Goal: Check status: Verify the current state of an ongoing process or item

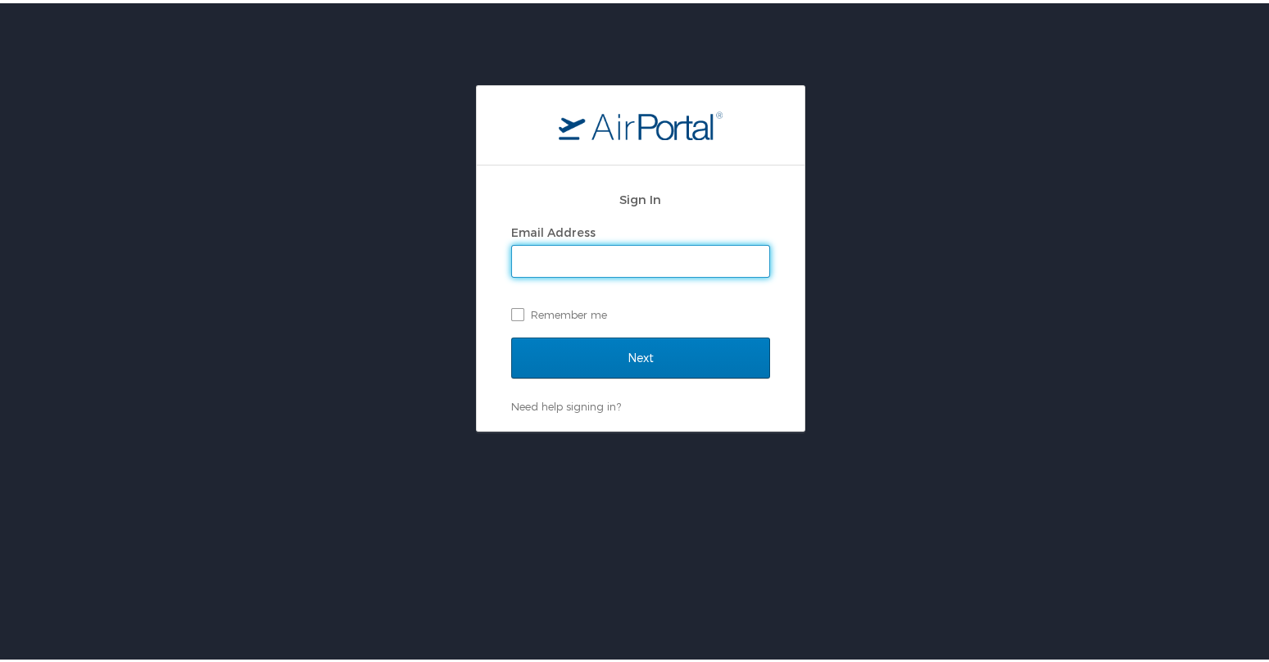
click at [579, 254] on input "Email Address" at bounding box center [640, 257] width 257 height 31
type input "armyvet1960@yahoo.com"
click at [511, 313] on label "Remember me" at bounding box center [640, 311] width 259 height 25
click at [511, 313] on input "Remember me" at bounding box center [516, 310] width 11 height 11
checkbox input "true"
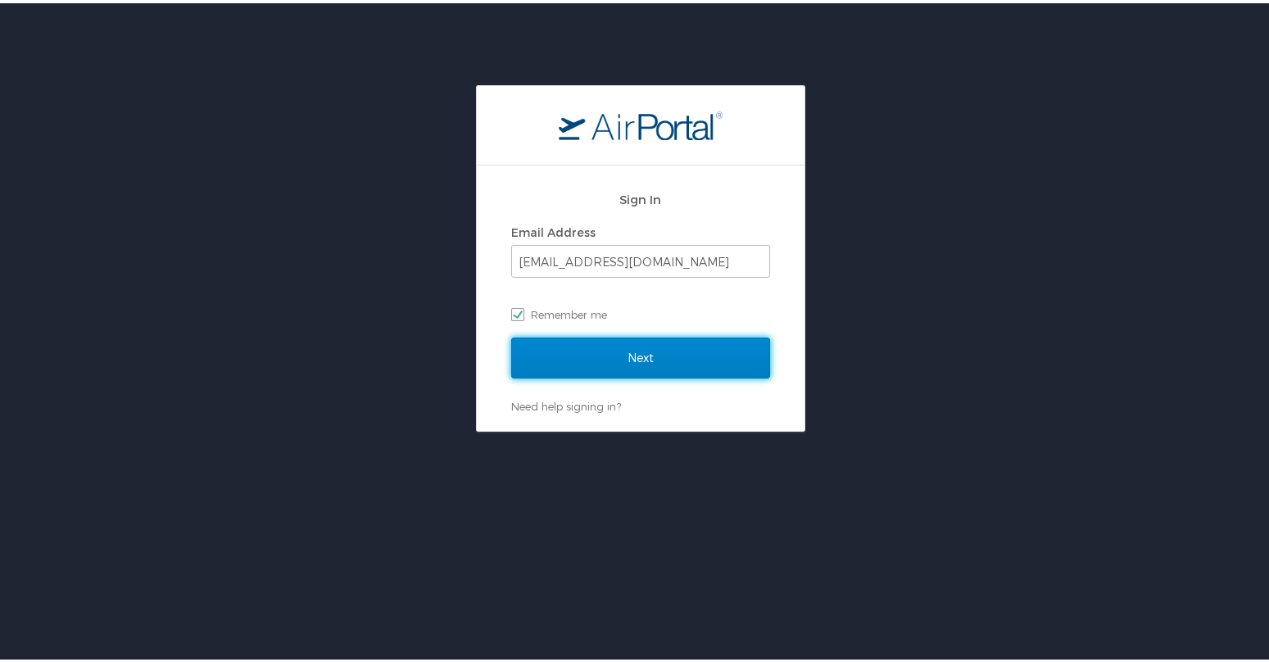
click at [609, 365] on input "Next" at bounding box center [640, 354] width 259 height 41
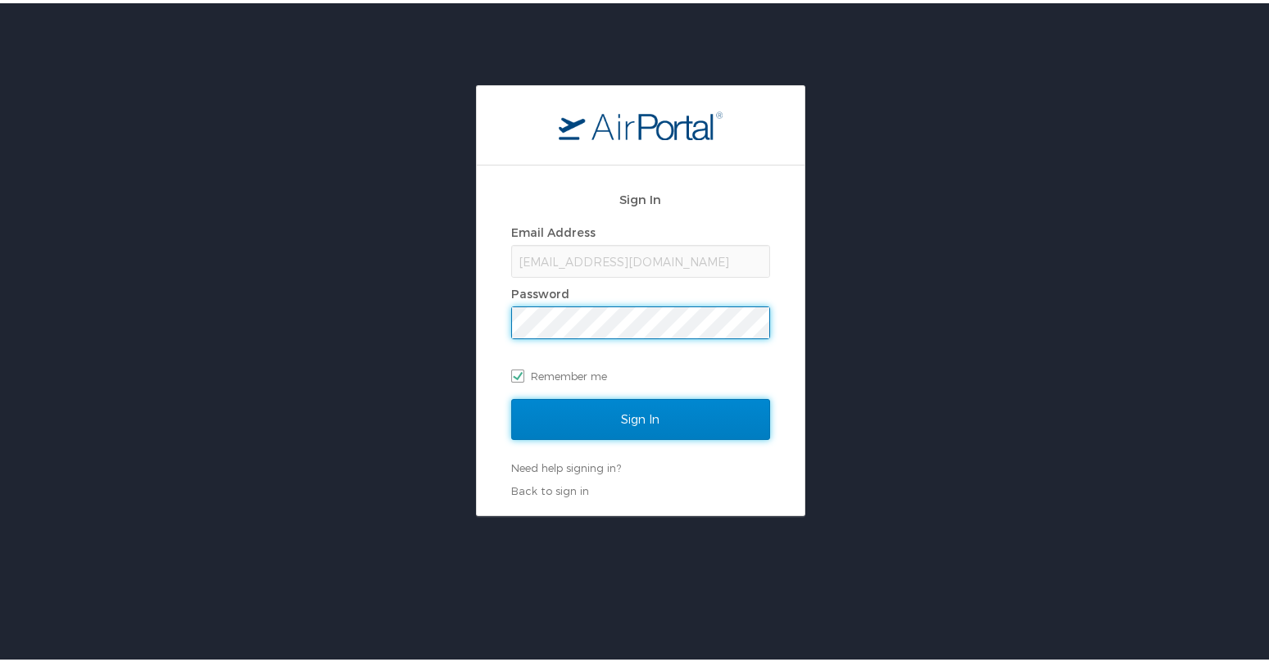
click at [636, 417] on input "Sign In" at bounding box center [640, 416] width 259 height 41
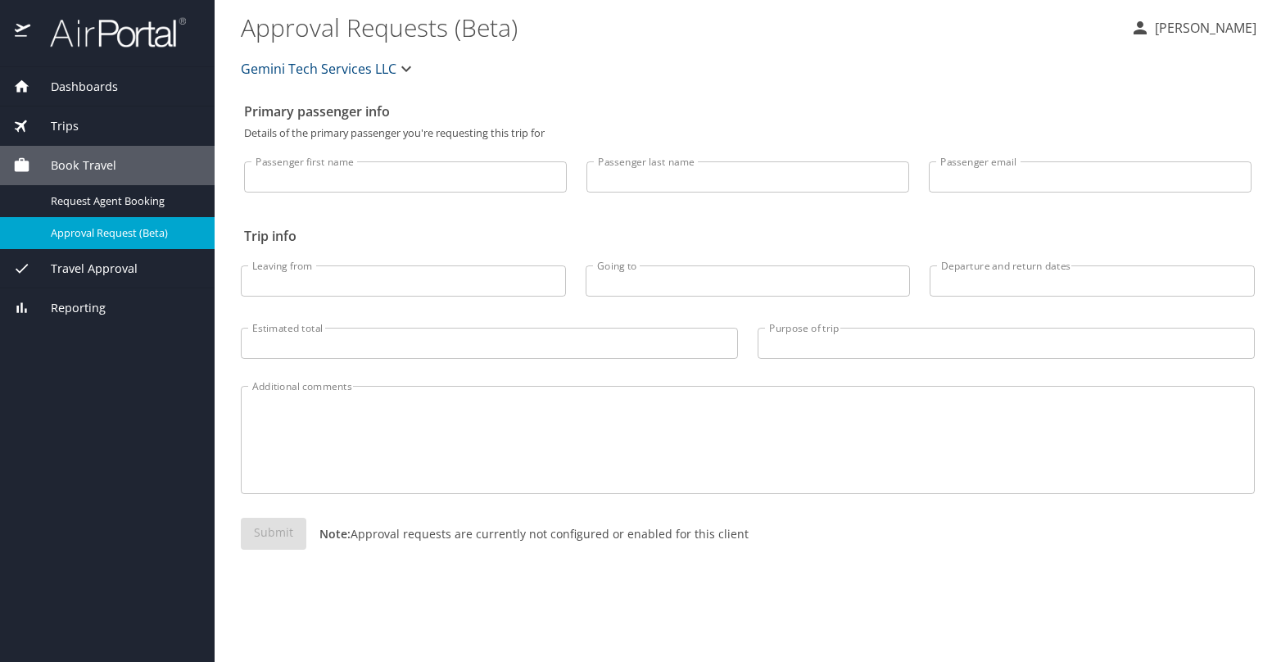
click at [70, 83] on span "Dashboards" at bounding box center [74, 87] width 88 height 18
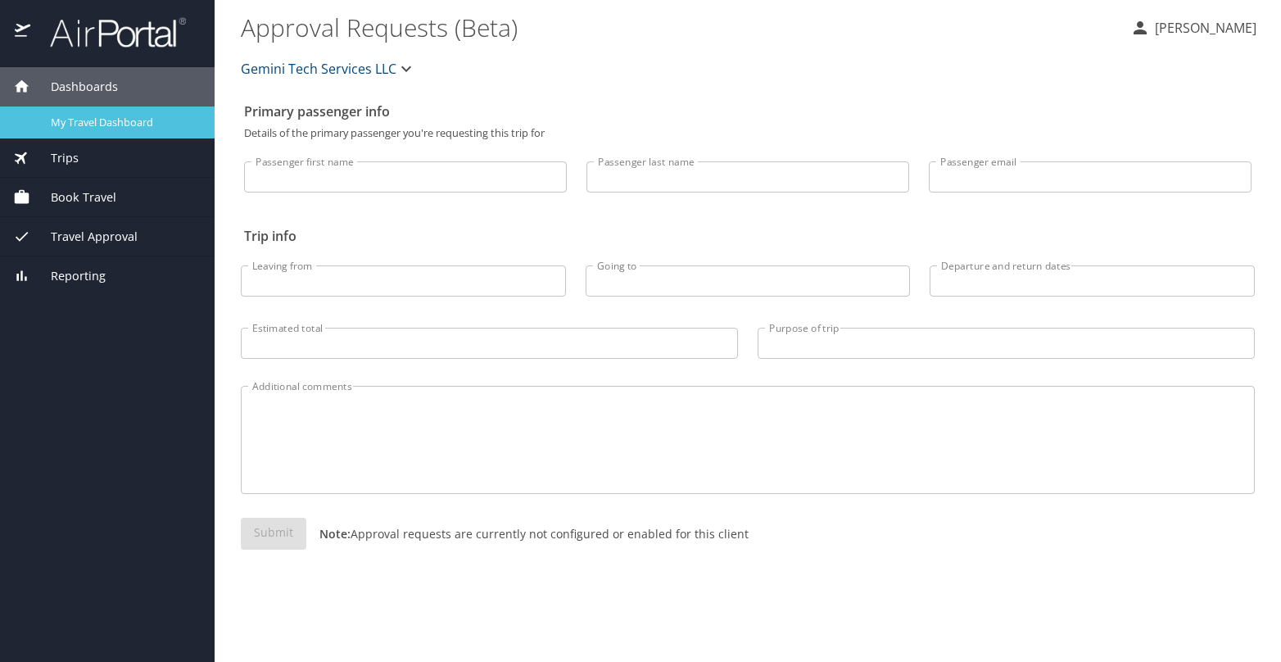
click at [98, 119] on span "My Travel Dashboard" at bounding box center [123, 123] width 144 height 16
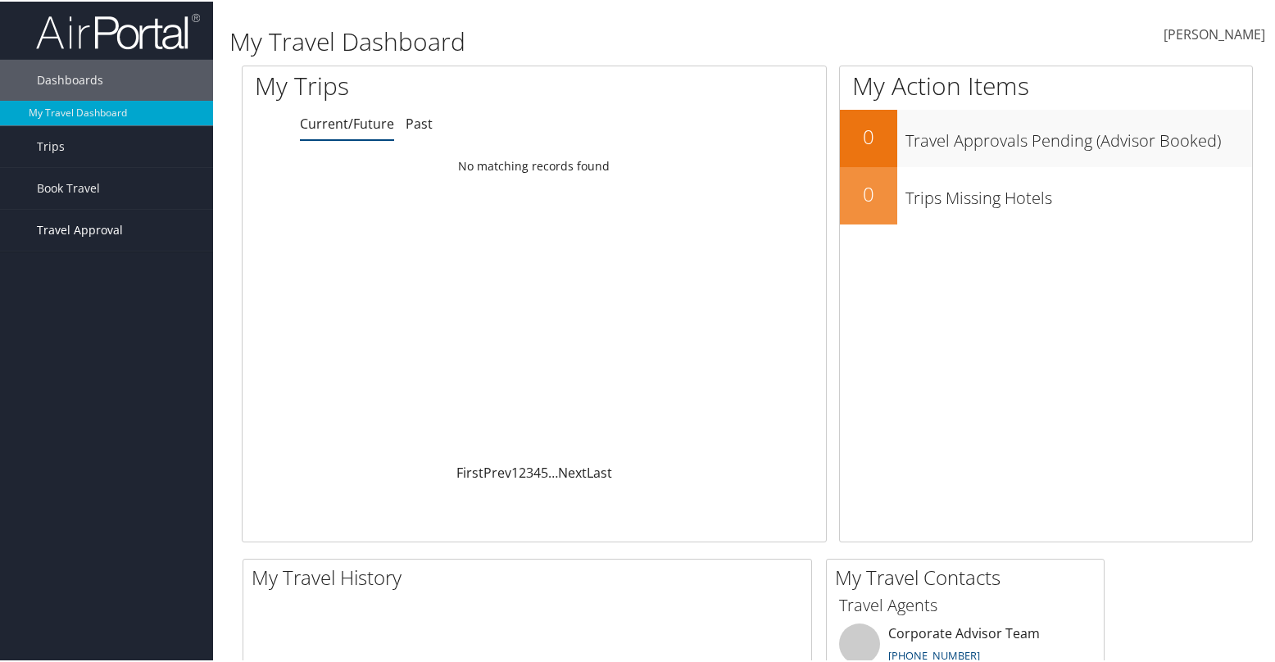
click at [82, 224] on span "Travel Approval" at bounding box center [80, 228] width 86 height 41
click at [100, 256] on link "Pending Trip Approvals" at bounding box center [106, 261] width 213 height 25
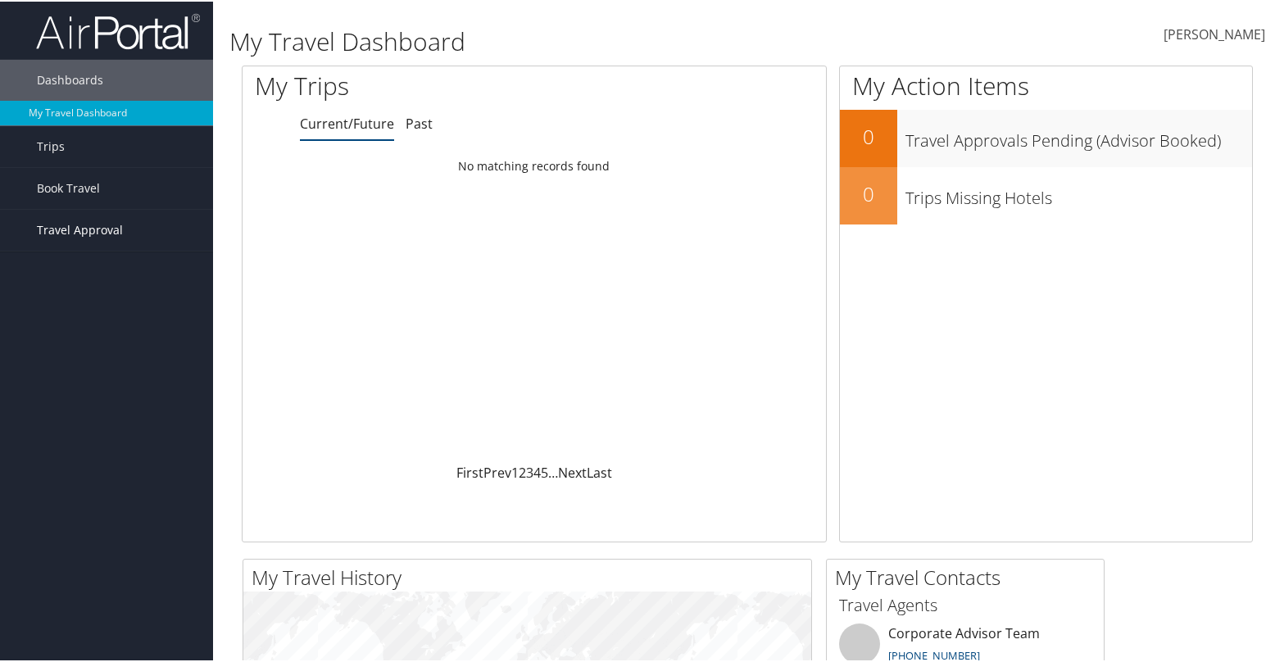
click at [95, 223] on span "Travel Approval" at bounding box center [80, 228] width 86 height 41
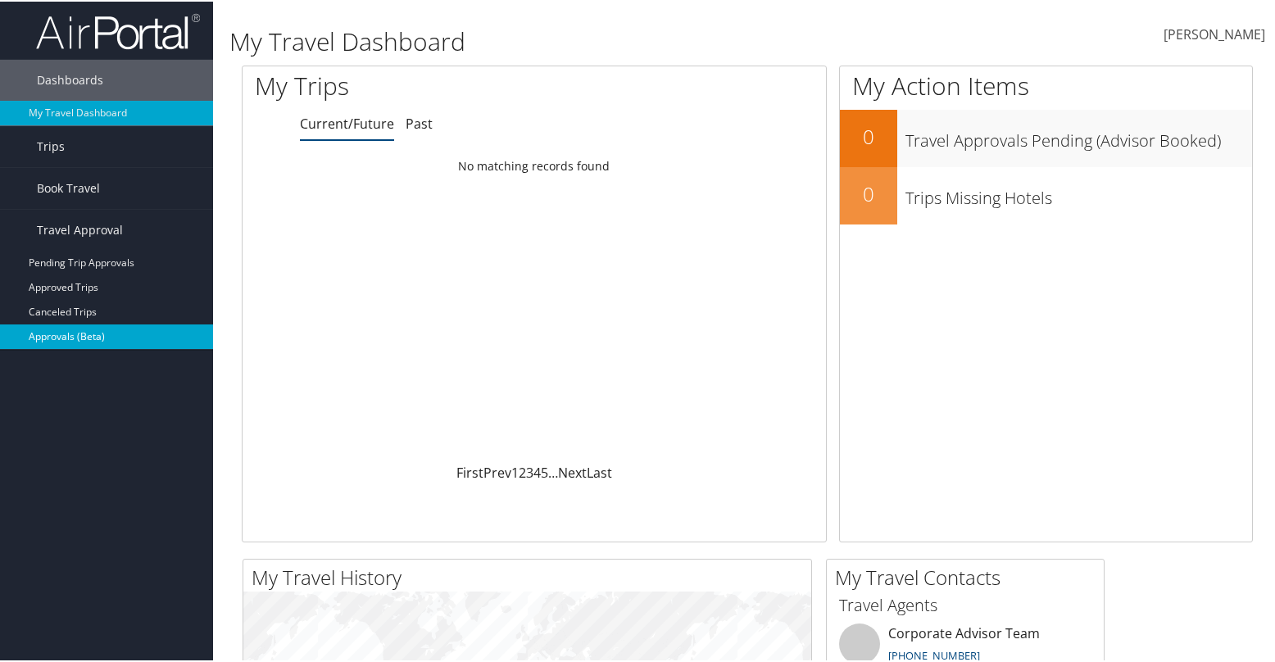
click at [75, 336] on link "Approvals (Beta)" at bounding box center [106, 335] width 213 height 25
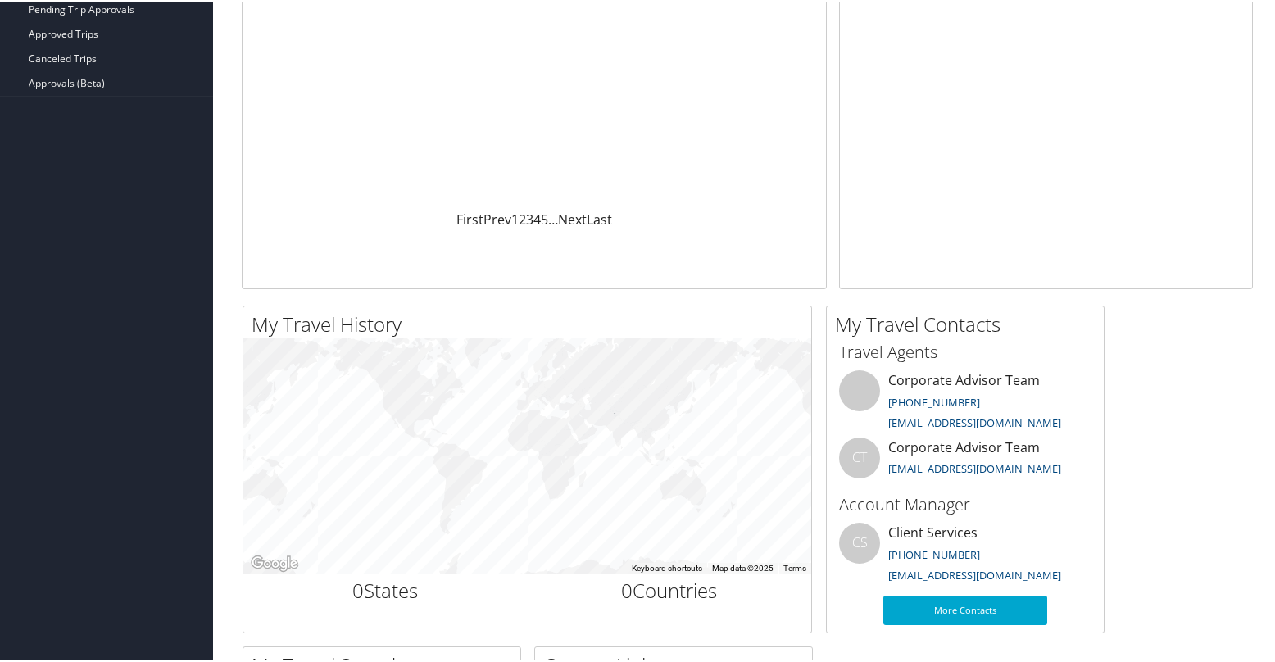
scroll to position [328, 0]
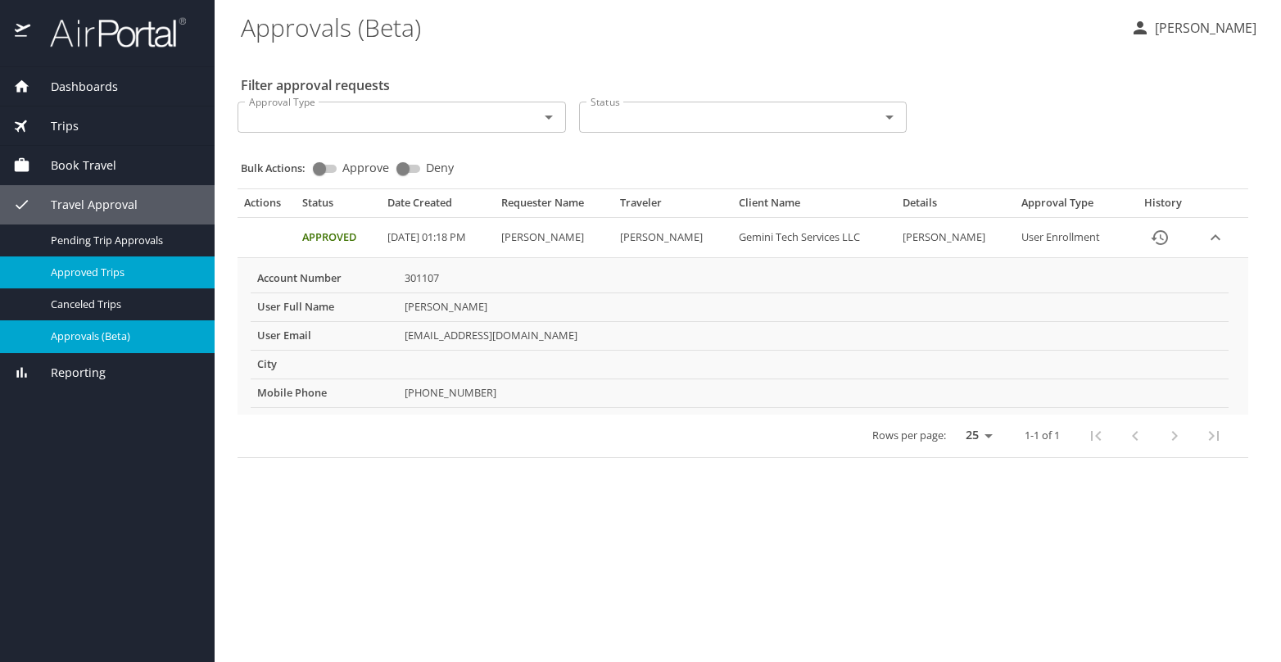
click at [92, 269] on span "Approved Trips" at bounding box center [123, 273] width 144 height 16
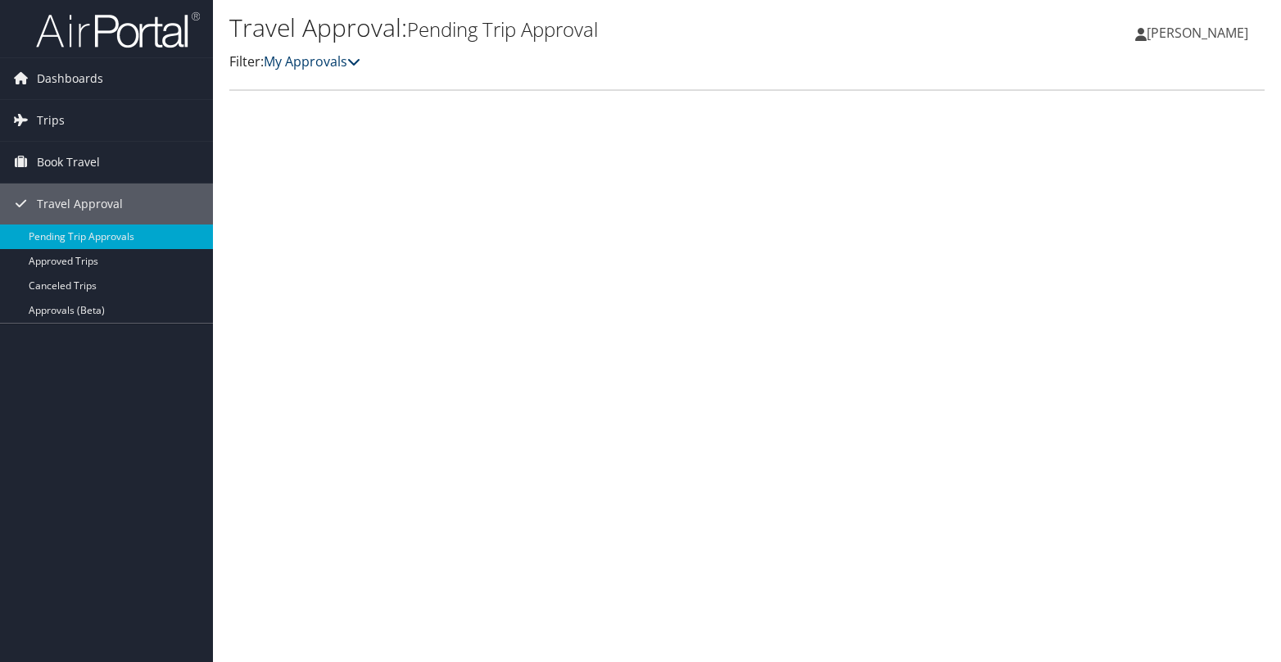
click at [360, 60] on icon at bounding box center [353, 61] width 13 height 13
click at [315, 60] on link "My Approvals" at bounding box center [312, 61] width 97 height 18
click at [81, 81] on span "Dashboards" at bounding box center [70, 78] width 66 height 41
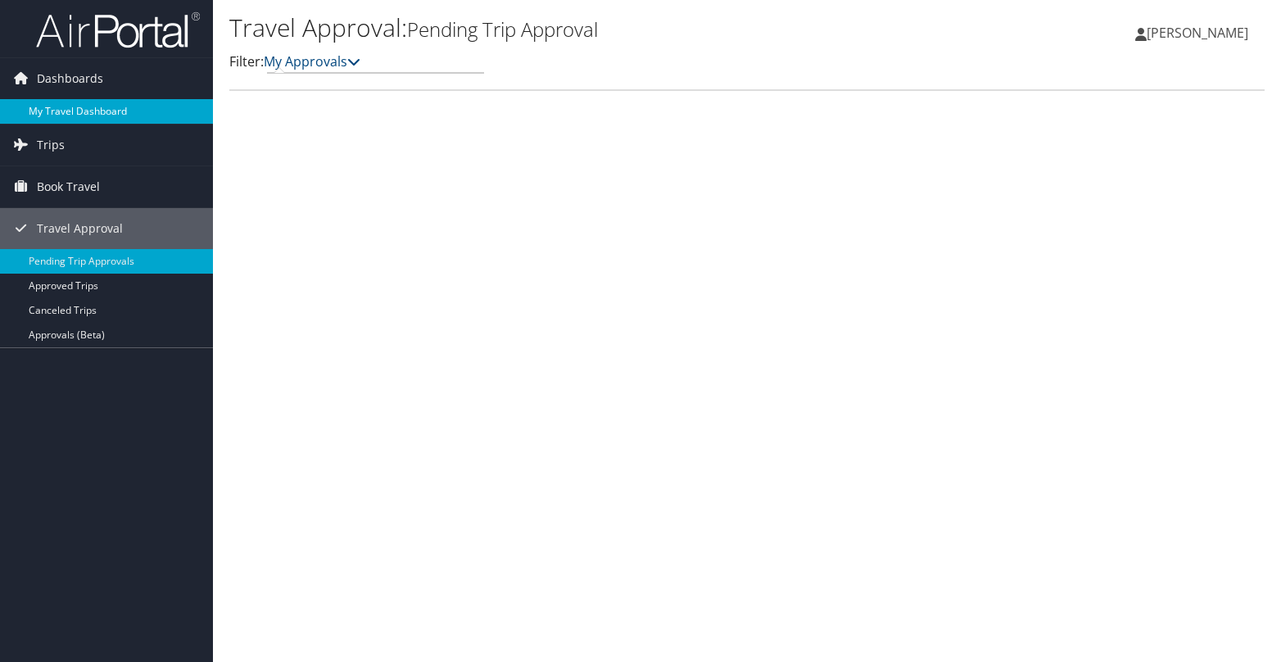
click at [78, 112] on link "My Travel Dashboard" at bounding box center [106, 111] width 213 height 25
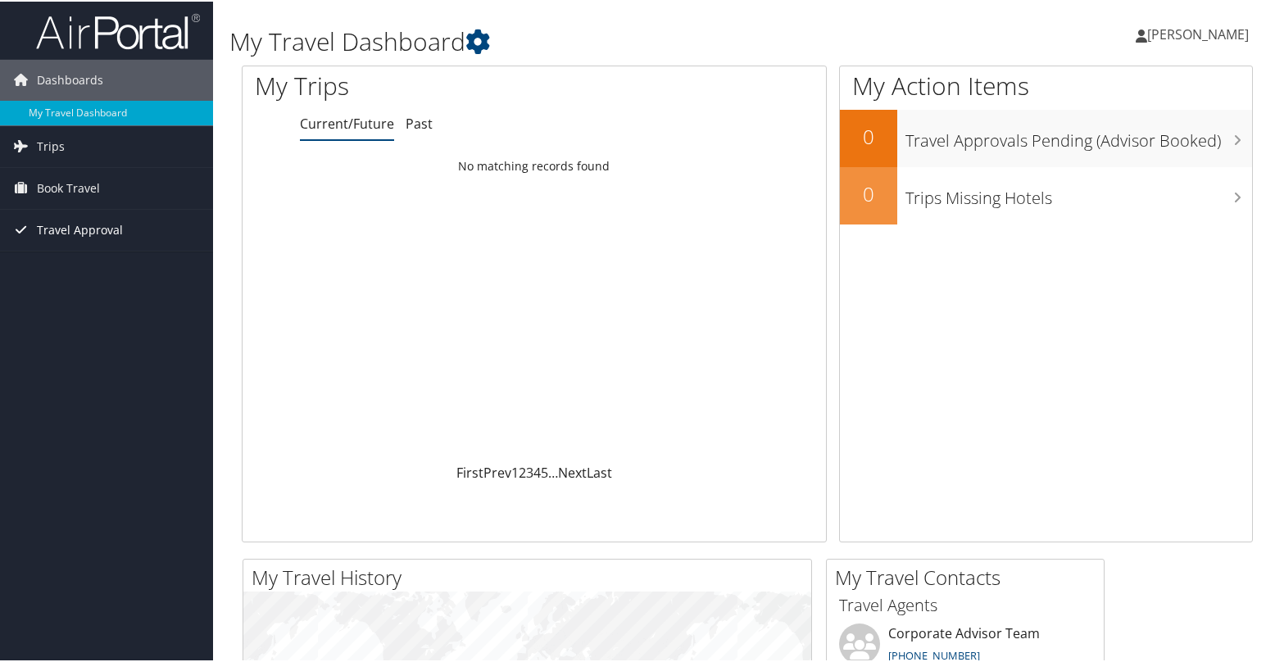
click at [91, 231] on span "Travel Approval" at bounding box center [80, 228] width 86 height 41
click at [93, 282] on link "Approved Trips" at bounding box center [106, 286] width 213 height 25
